Goal: Task Accomplishment & Management: Manage account settings

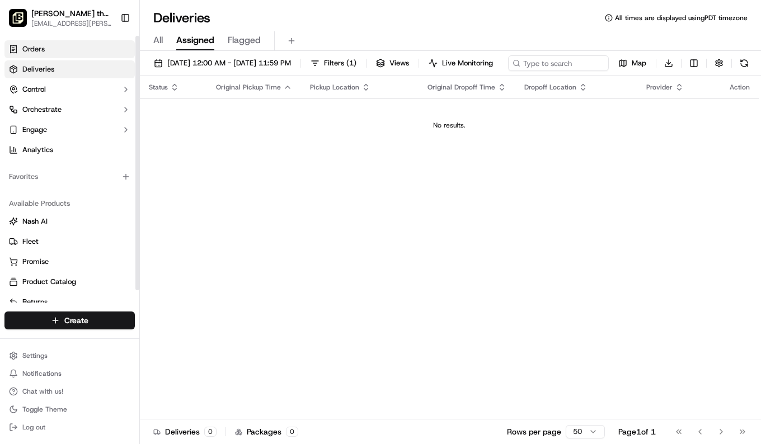
click at [45, 49] on link "Orders" at bounding box center [69, 49] width 130 height 18
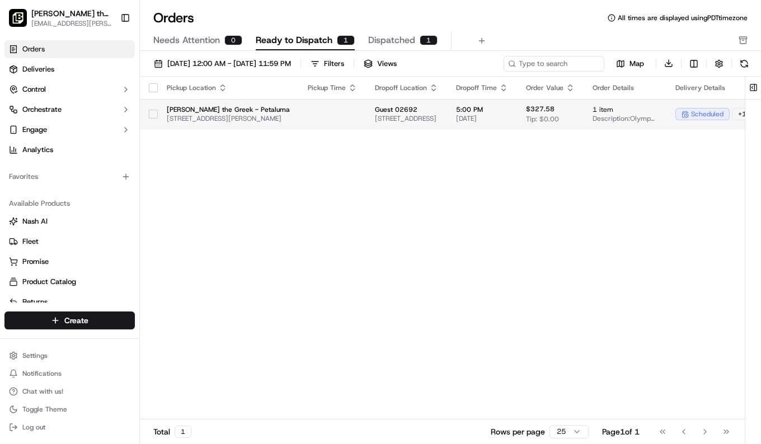
click at [270, 123] on td "[PERSON_NAME] the Greek - Petaluma [STREET_ADDRESS][PERSON_NAME]" at bounding box center [228, 114] width 141 height 30
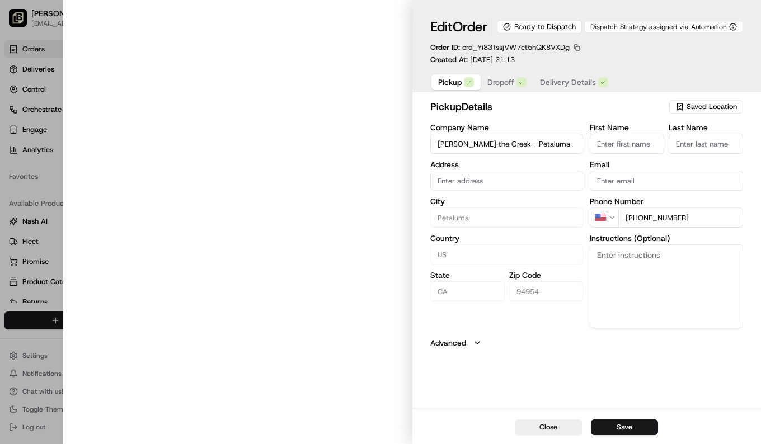
type input "[STREET_ADDRESS][PERSON_NAME]"
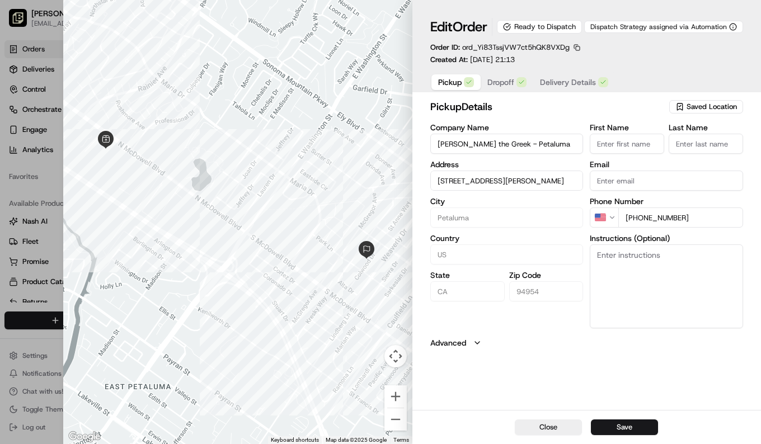
click at [502, 88] on span "Dropoff" at bounding box center [500, 82] width 27 height 11
click at [559, 88] on span "Delivery Details" at bounding box center [568, 82] width 56 height 11
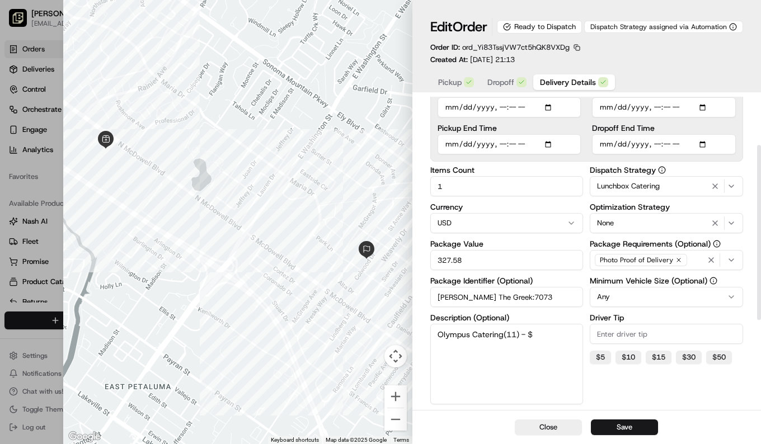
scroll to position [97, 0]
click at [666, 54] on div "Edit Order Ready to Dispatch Dispatch Strategy assigned via Automation Order ID…" at bounding box center [586, 41] width 313 height 47
click at [550, 423] on button "Close" at bounding box center [548, 427] width 67 height 16
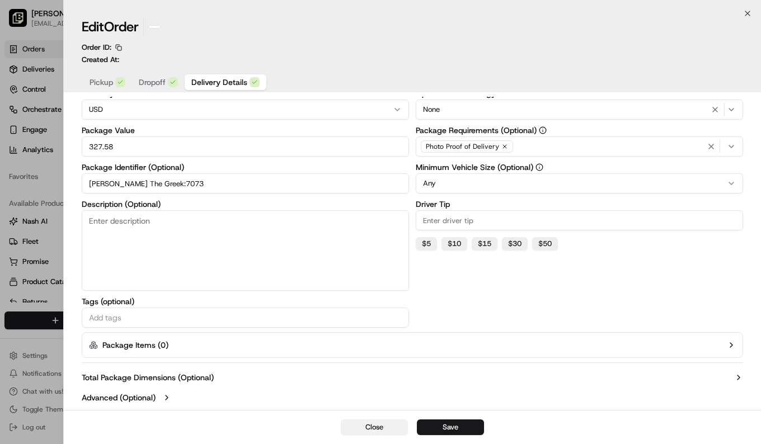
scroll to position [94, 0]
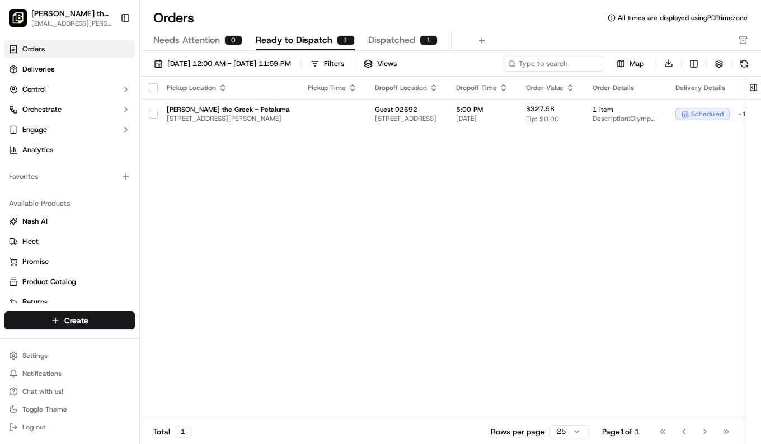
click at [550, 423] on html "[PERSON_NAME] the Greek (Petaluma) [EMAIL_ADDRESS][PERSON_NAME][DOMAIN_NAME] To…" at bounding box center [380, 222] width 761 height 444
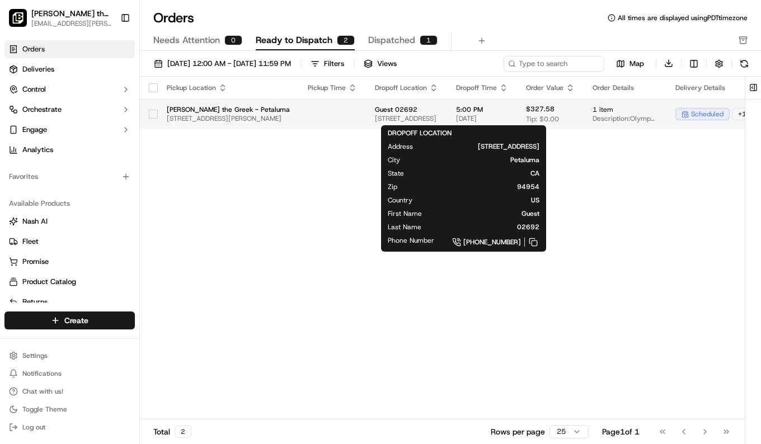
click at [425, 119] on span "[STREET_ADDRESS]" at bounding box center [406, 118] width 63 height 9
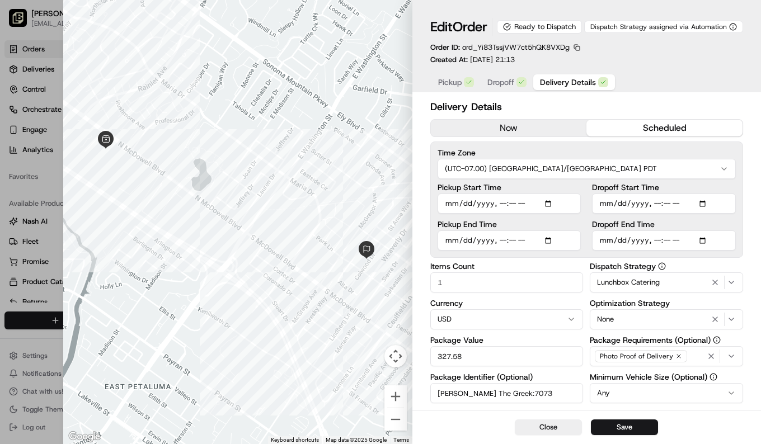
click at [425, 119] on div "Delivery Details now scheduled Time Zone (UTC-07.00) [GEOGRAPHIC_DATA]/[GEOGRAP…" at bounding box center [586, 358] width 348 height 523
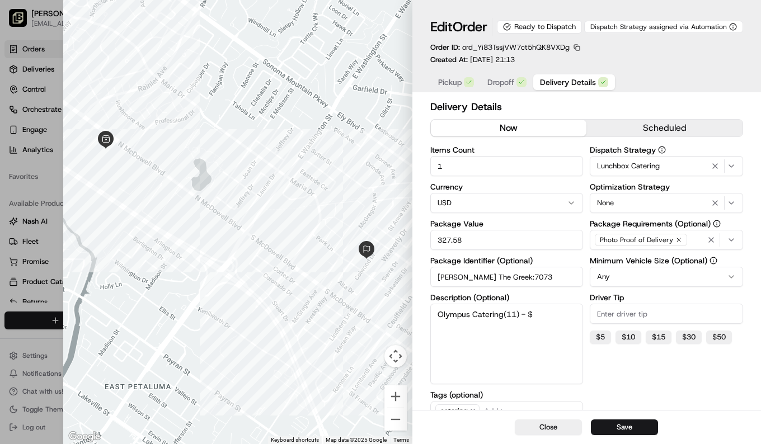
click at [505, 136] on button "now" at bounding box center [509, 128] width 156 height 17
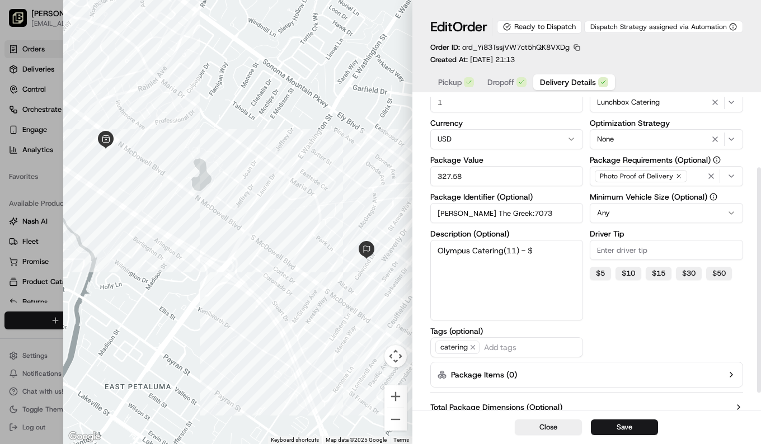
scroll to position [104, 0]
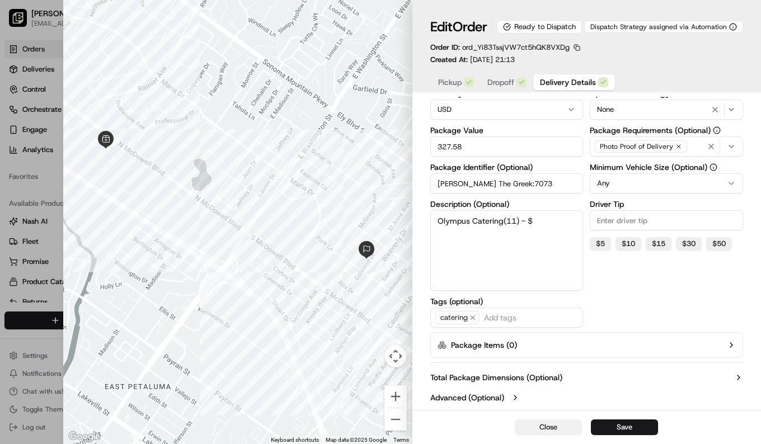
click at [554, 427] on button "Close" at bounding box center [548, 427] width 67 height 16
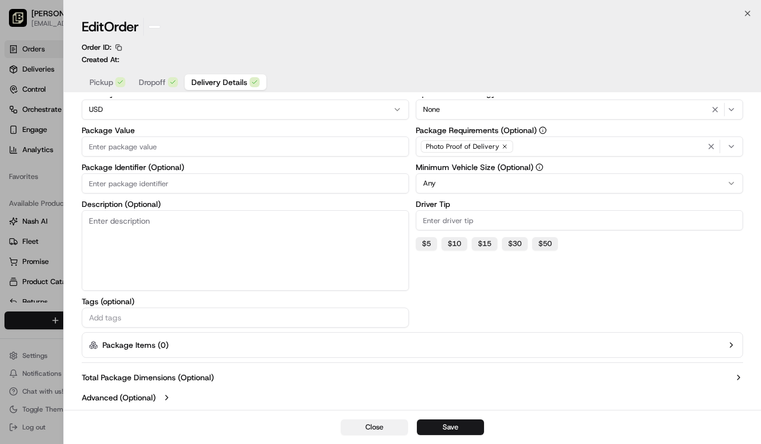
scroll to position [94, 0]
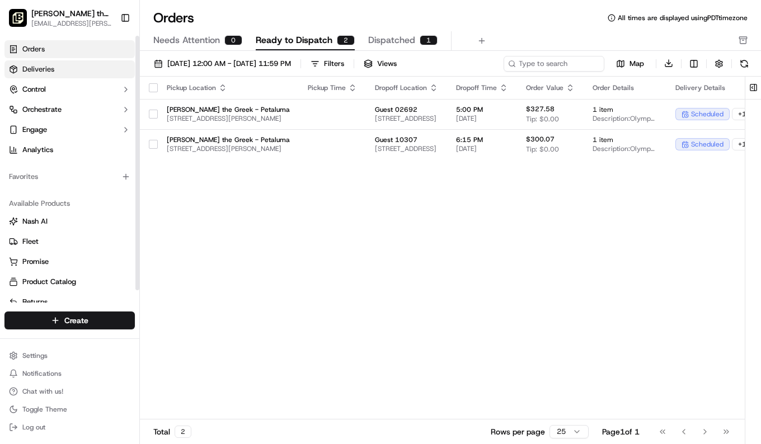
click at [38, 69] on span "Deliveries" at bounding box center [38, 69] width 32 height 10
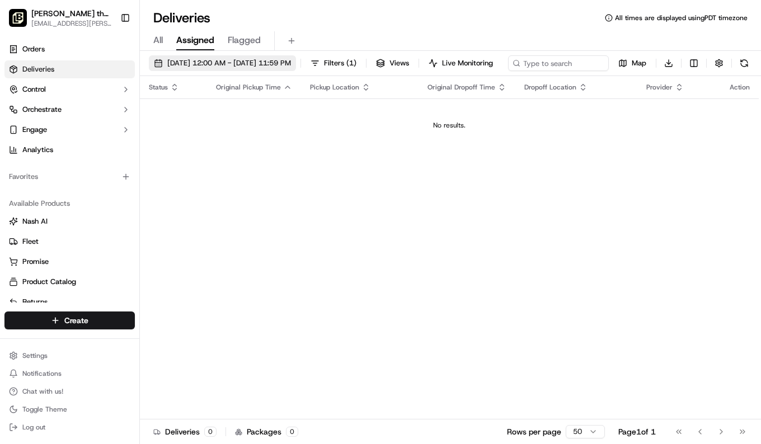
click at [281, 62] on span "[DATE] 12:00 AM - [DATE] 11:59 PM" at bounding box center [229, 63] width 124 height 10
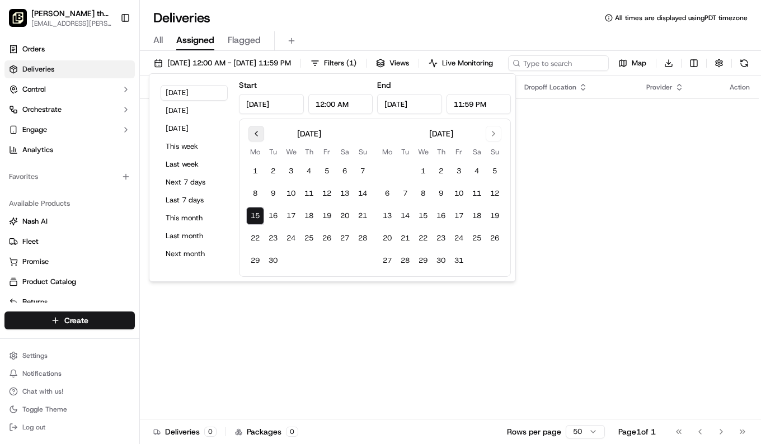
click at [260, 130] on button "Go to previous month" at bounding box center [256, 134] width 16 height 16
click at [492, 216] on button "21" at bounding box center [494, 216] width 18 height 18
type input "Sep 21, 2025"
click at [280, 103] on input "Sep 21, 2025" at bounding box center [271, 104] width 65 height 20
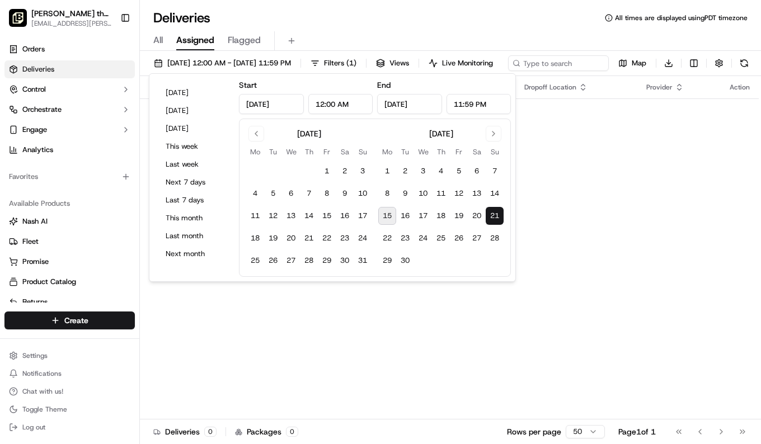
type input "Sep 19, 2025"
click at [423, 286] on div "Status Original Pickup Time Pickup Location Original Dropoff Time Dropoff Locat…" at bounding box center [449, 247] width 619 height 343
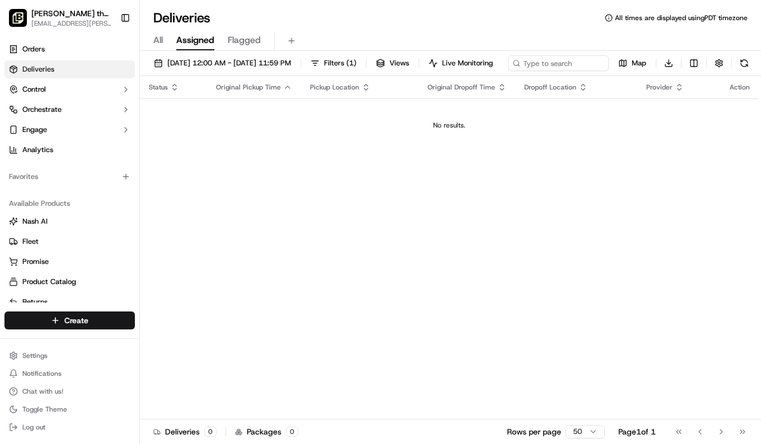
click at [164, 43] on div "All Assigned Flagged" at bounding box center [450, 41] width 621 height 20
click at [158, 40] on span "All" at bounding box center [158, 40] width 10 height 13
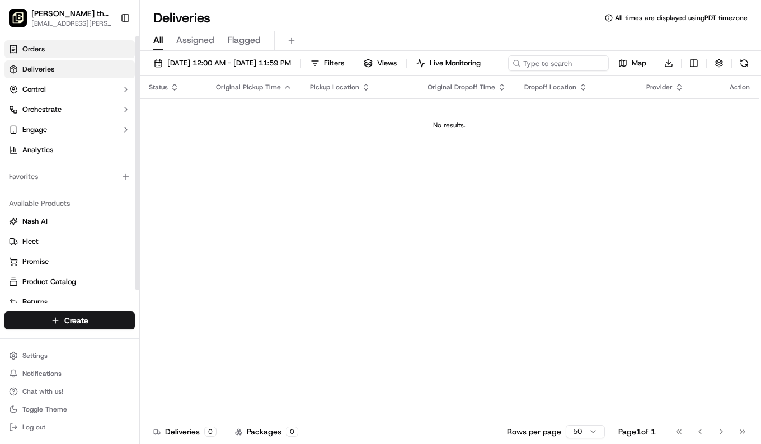
click at [45, 50] on link "Orders" at bounding box center [69, 49] width 130 height 18
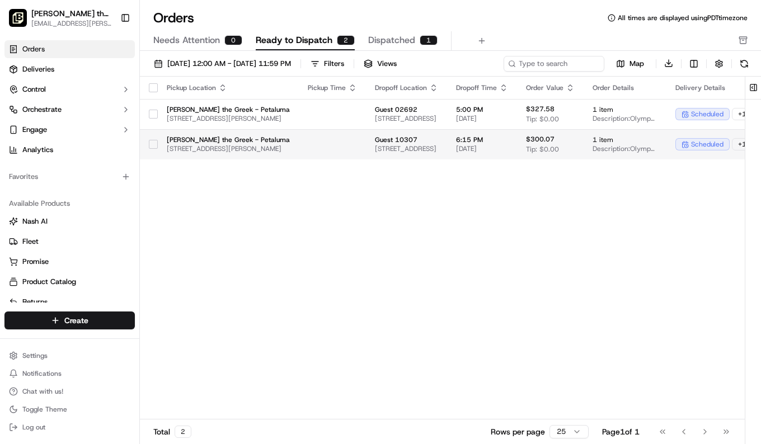
click at [517, 143] on td "6:15 PM 09/20/2025" at bounding box center [482, 144] width 70 height 30
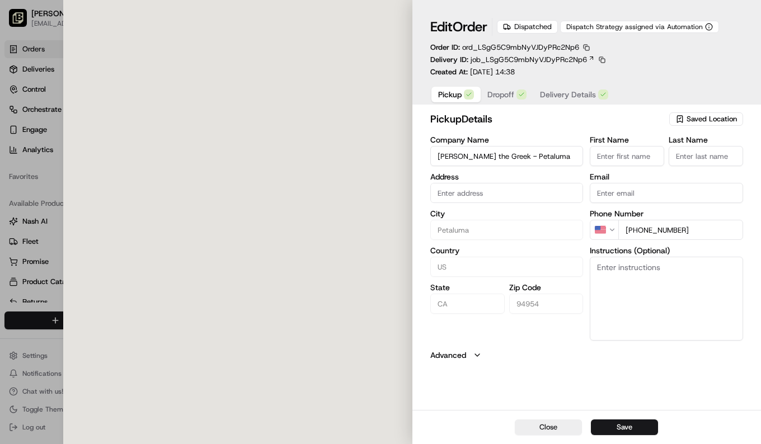
type input "[STREET_ADDRESS][PERSON_NAME]"
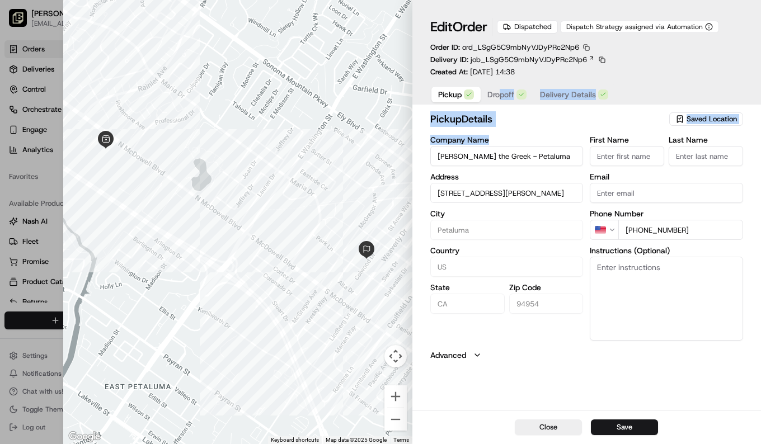
drag, startPoint x: 558, startPoint y: 143, endPoint x: 500, endPoint y: 91, distance: 77.6
click at [500, 91] on div "Edit Order Dispatched Dispatch Strategy assigned via Automation Order ID: ord_L…" at bounding box center [586, 222] width 348 height 444
click at [500, 91] on span "Dropoff" at bounding box center [500, 94] width 27 height 11
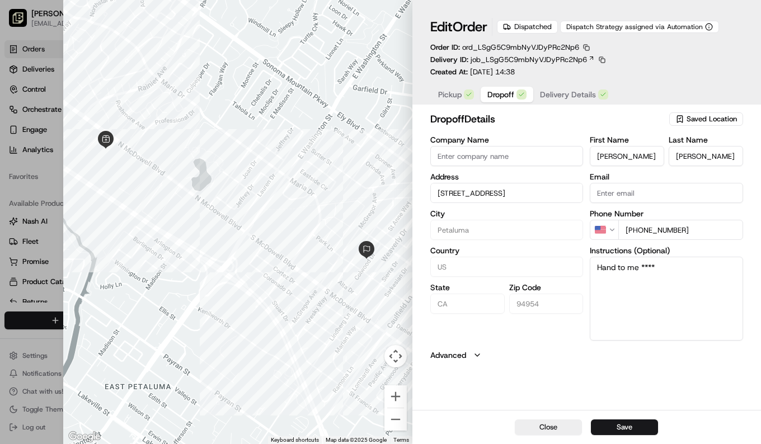
click at [652, 77] on div "Edit Order Dispatched Dispatch Strategy assigned via Automation Order ID: ord_L…" at bounding box center [586, 47] width 313 height 59
click at [567, 94] on span "Delivery Details" at bounding box center [568, 94] width 56 height 11
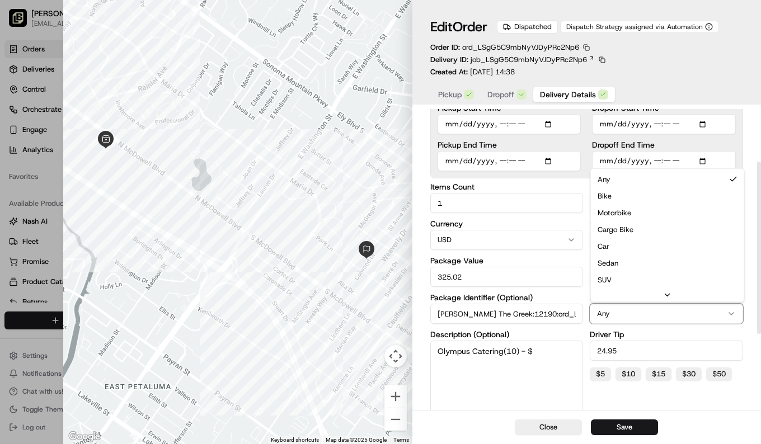
scroll to position [91, 0]
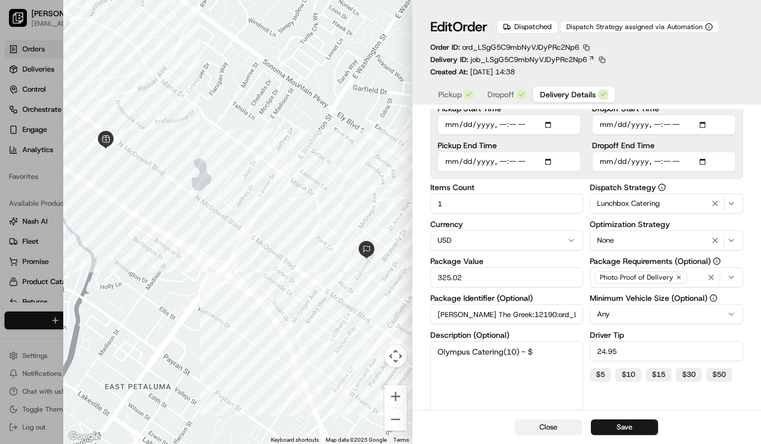
click at [558, 423] on button "Close" at bounding box center [548, 427] width 67 height 16
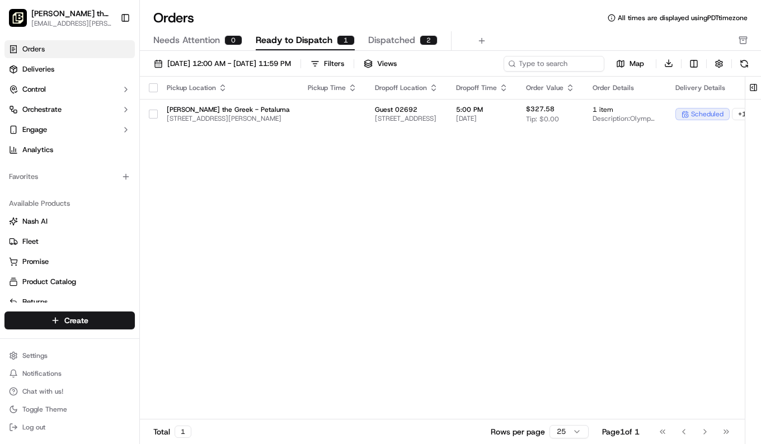
click at [393, 41] on span "Dispatched" at bounding box center [391, 40] width 47 height 13
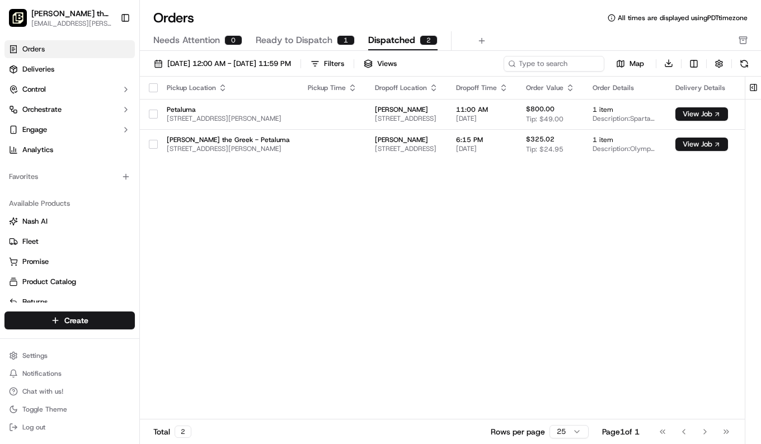
click at [311, 184] on div "Pickup Location Pickup Time Dropoff Location Dropoff Time Order Value Order Det…" at bounding box center [459, 248] width 639 height 343
click at [389, 205] on div "Pickup Location Pickup Time Dropoff Location Dropoff Time Order Value Order Det…" at bounding box center [459, 248] width 639 height 343
click at [366, 150] on td at bounding box center [332, 144] width 67 height 30
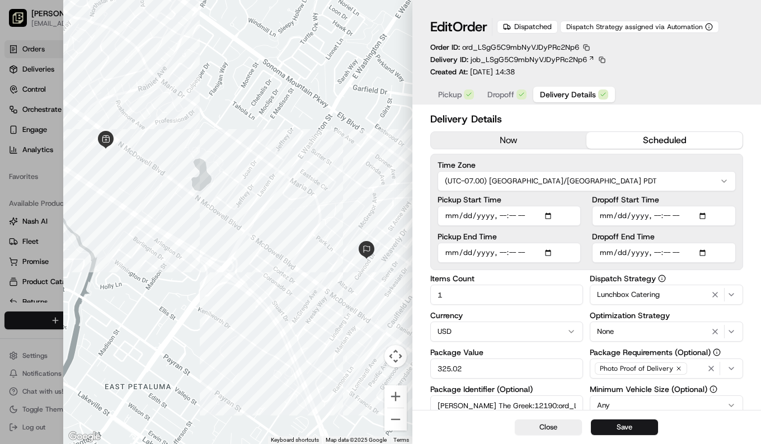
click at [454, 92] on span "Pickup" at bounding box center [449, 94] width 23 height 11
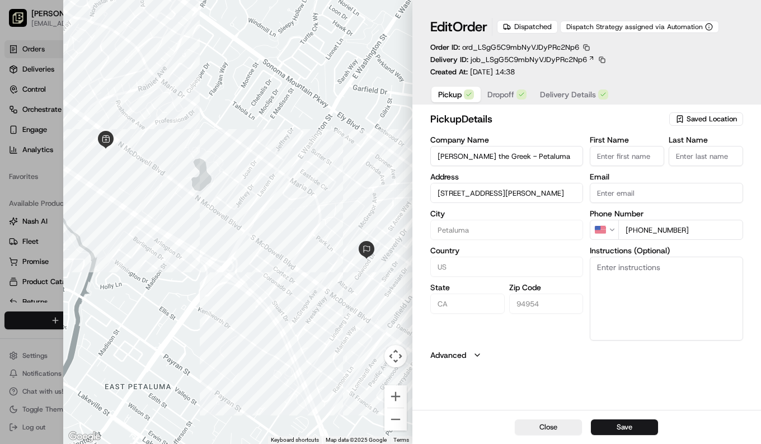
click at [502, 95] on span "Dropoff" at bounding box center [500, 94] width 27 height 11
click at [32, 46] on div at bounding box center [380, 222] width 761 height 444
type input "+1"
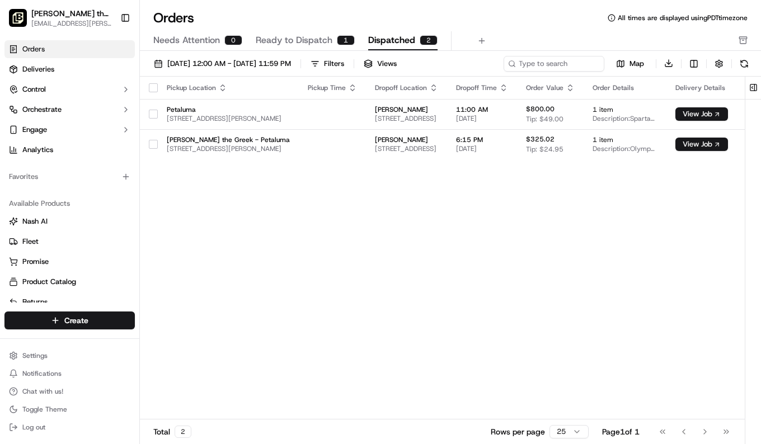
click at [155, 116] on button "button" at bounding box center [153, 114] width 9 height 9
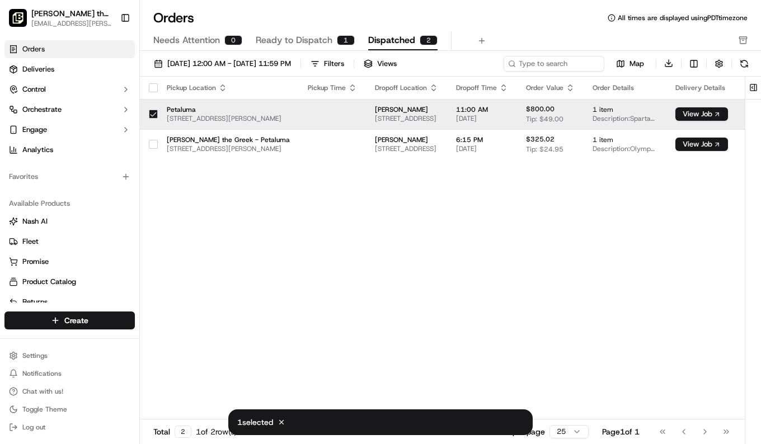
click at [154, 116] on button "button" at bounding box center [153, 114] width 9 height 9
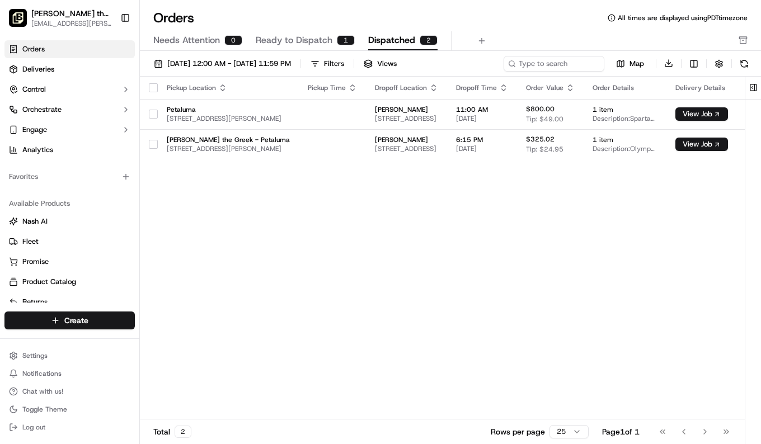
click at [191, 293] on div "Pickup Location Pickup Time Dropoff Location Dropoff Time Order Value Order Det…" at bounding box center [459, 248] width 639 height 343
